Goal: Information Seeking & Learning: Find specific page/section

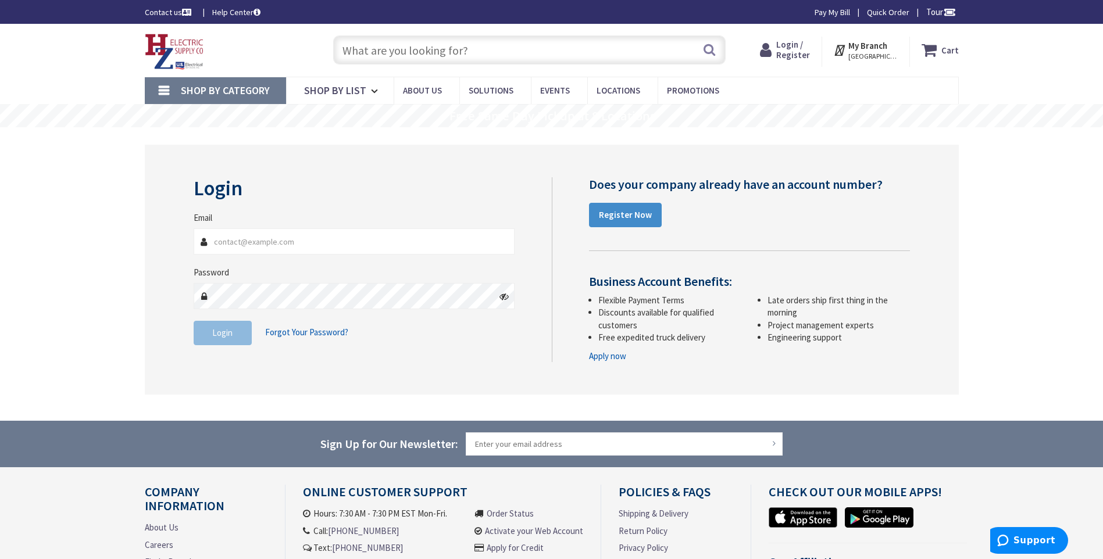
type input "[EMAIL_ADDRESS][DOMAIN_NAME]"
click at [224, 331] on span "Login" at bounding box center [222, 332] width 20 height 11
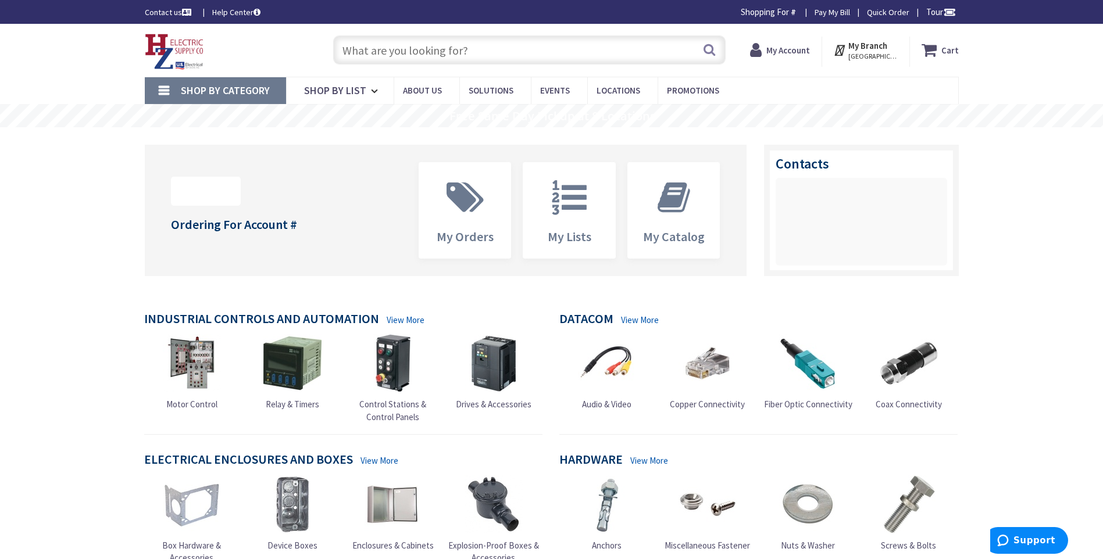
click at [359, 51] on input "text" at bounding box center [529, 49] width 392 height 29
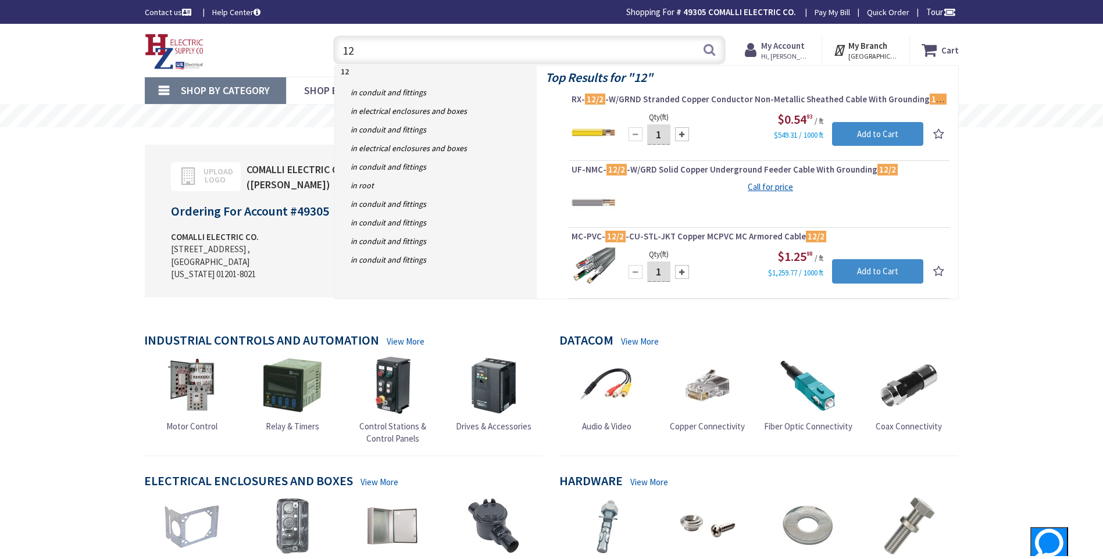
type input "1"
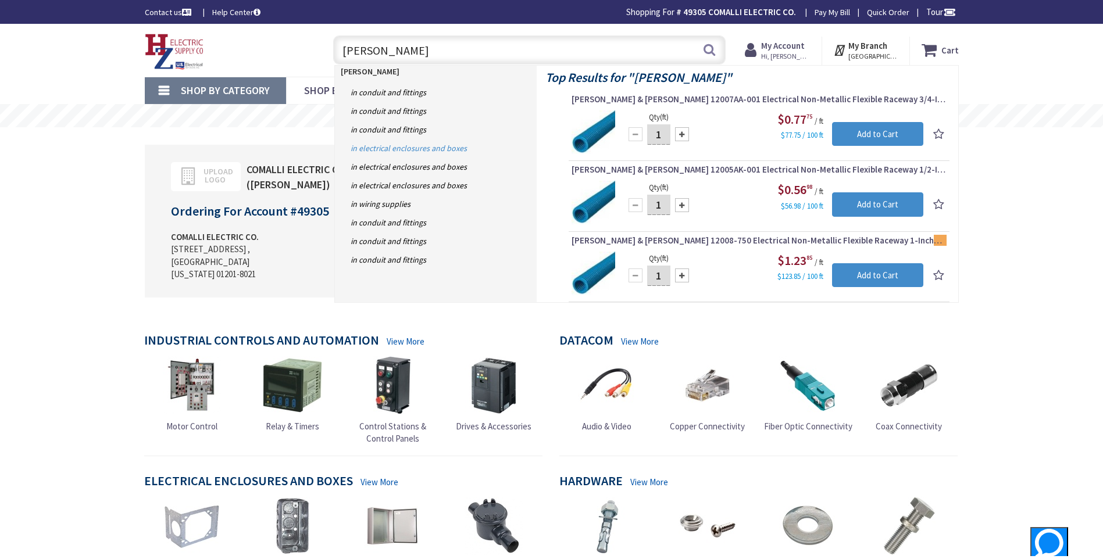
type input "carlon"
click at [374, 146] on link "in Electrical Enclosures and Boxes" at bounding box center [436, 148] width 202 height 19
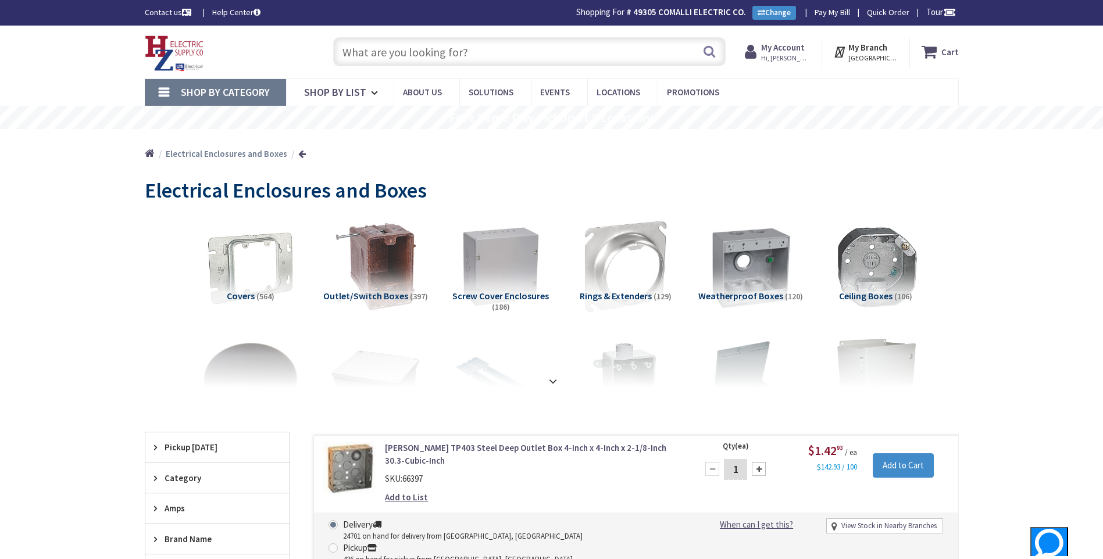
click at [381, 48] on input "text" at bounding box center [529, 51] width 392 height 29
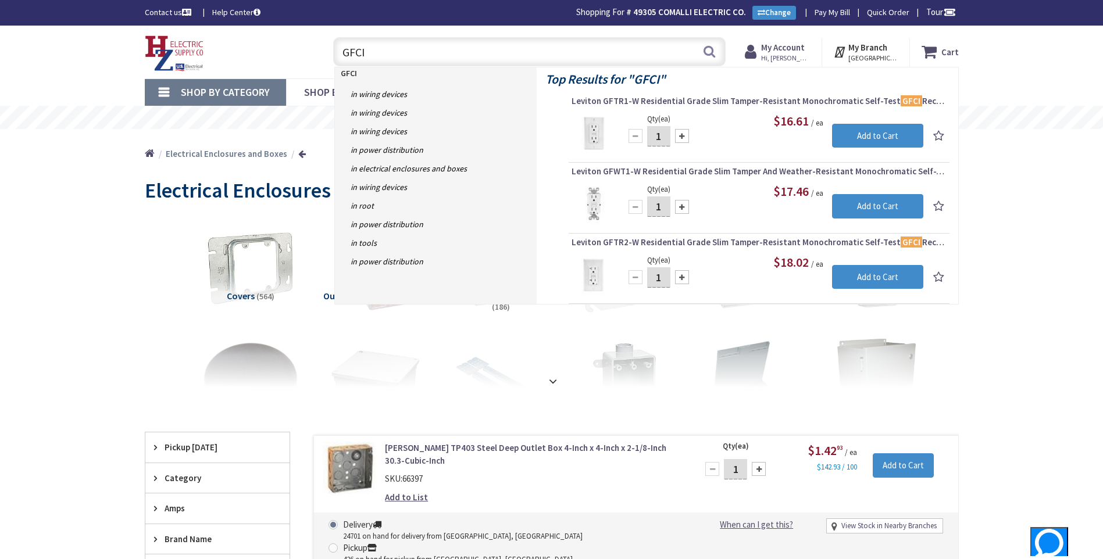
type input "GFCI"
click at [274, 51] on div "Toggle Nav" at bounding box center [227, 52] width 183 height 39
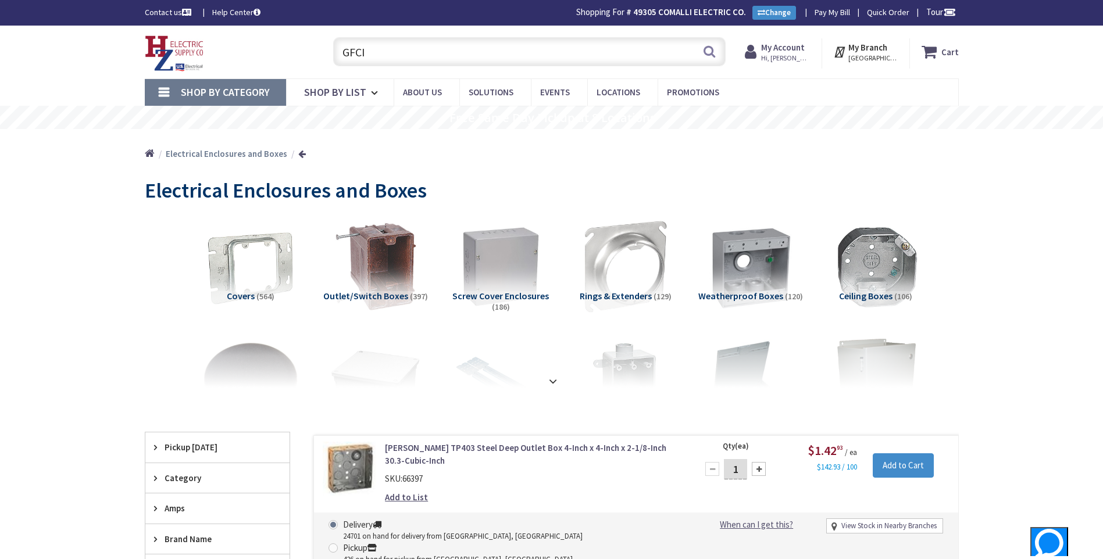
click at [780, 45] on strong "My Account" at bounding box center [783, 47] width 44 height 11
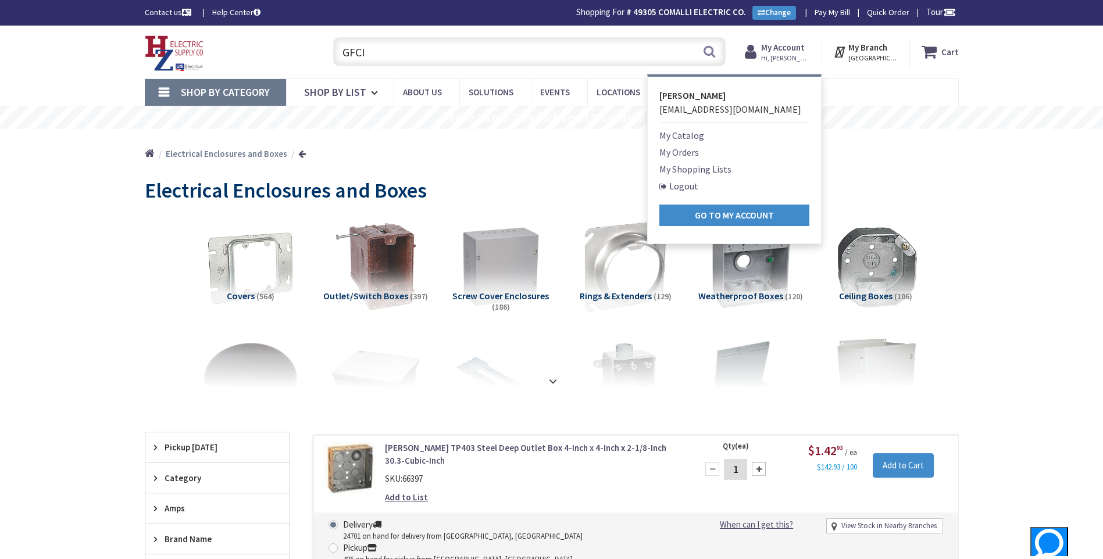
click at [694, 183] on link "Logout" at bounding box center [678, 186] width 39 height 14
